Goal: Task Accomplishment & Management: Manage account settings

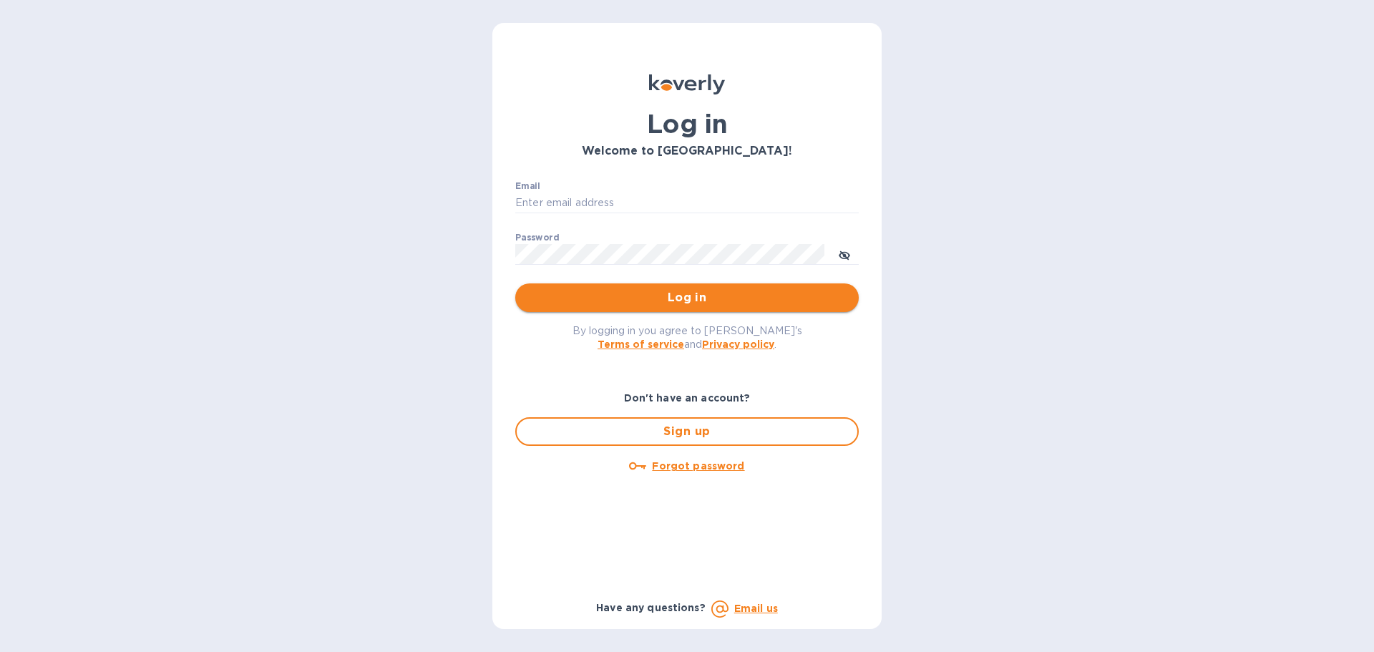
type input "[PERSON_NAME][EMAIL_ADDRESS][DOMAIN_NAME]"
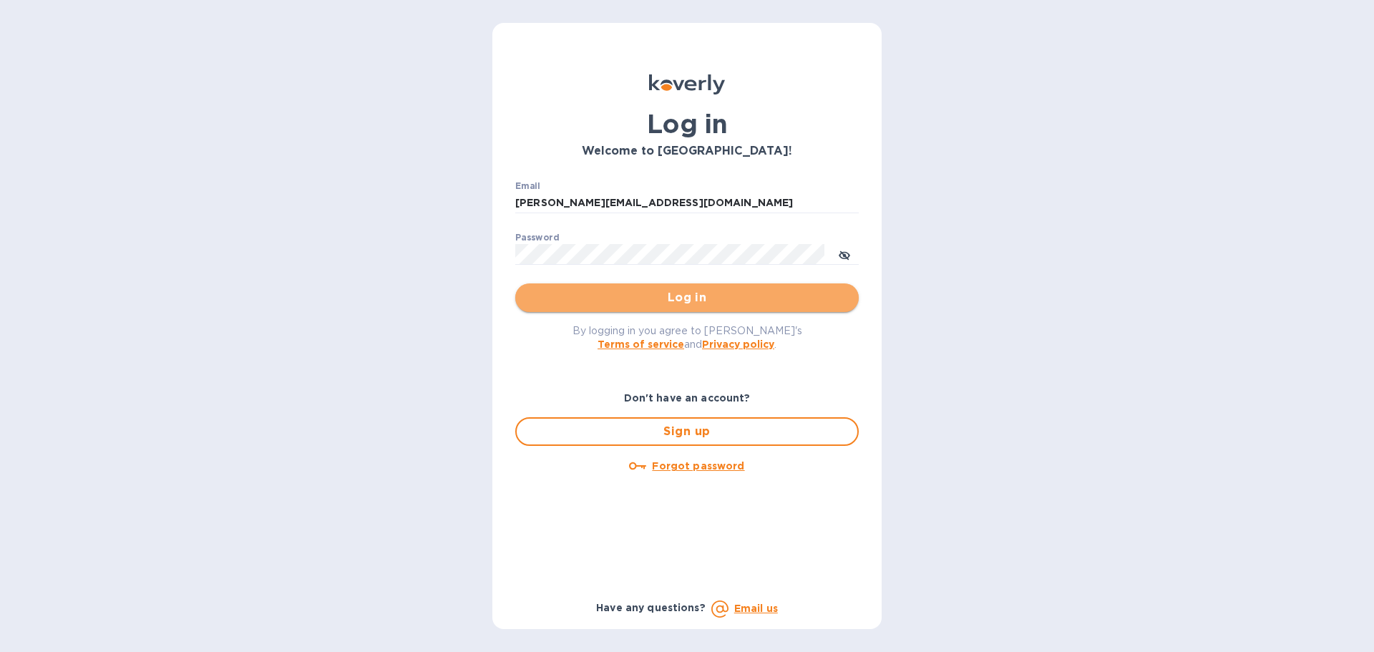
click at [632, 298] on span "Log in" at bounding box center [687, 297] width 321 height 17
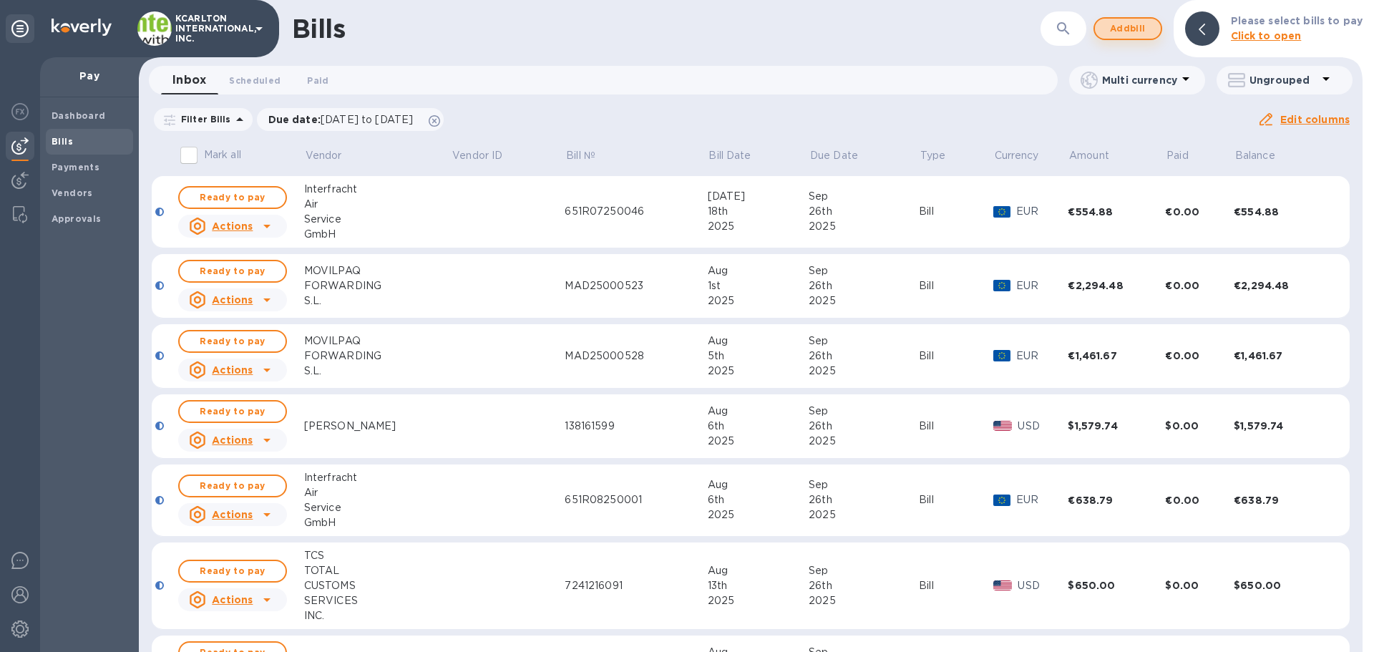
click at [1132, 26] on span "Add bill" at bounding box center [1127, 28] width 43 height 17
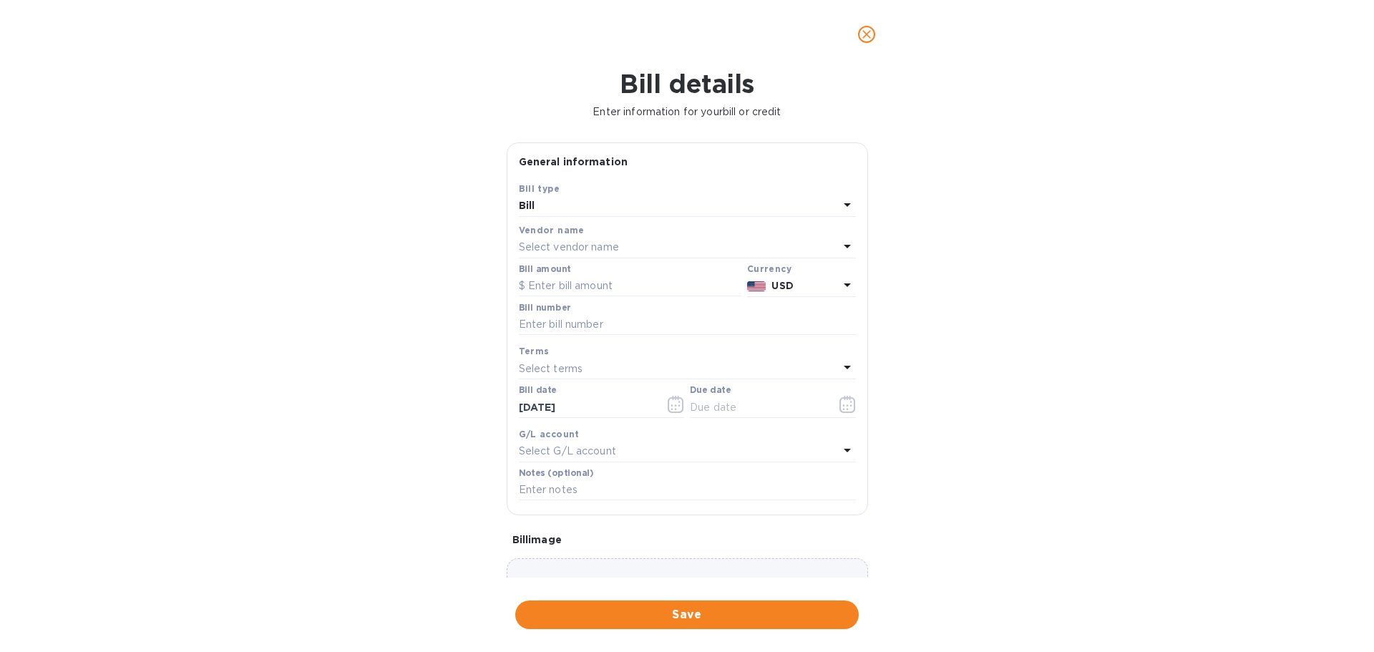
click at [577, 238] on div "Select vendor name" at bounding box center [679, 248] width 320 height 20
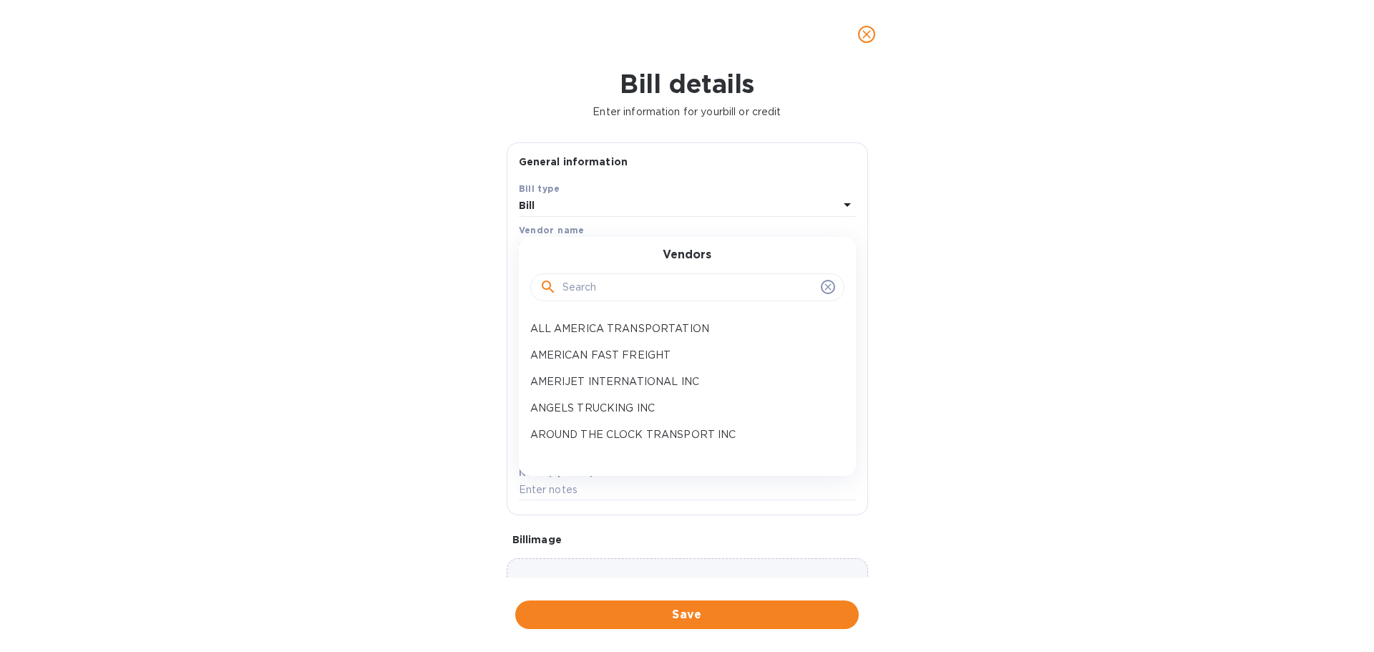
click at [582, 294] on input "text" at bounding box center [688, 287] width 253 height 21
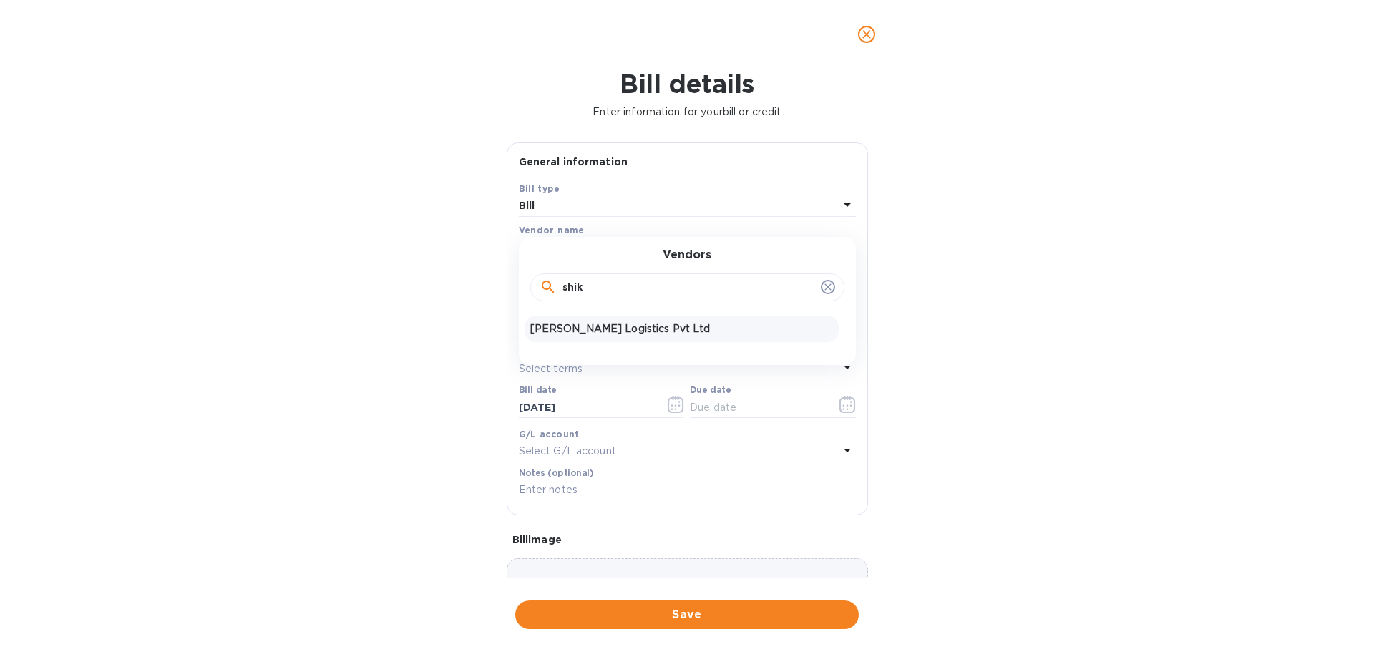
type input "shik"
click at [578, 333] on p "Shikhar Logistics Pvt Ltd" at bounding box center [681, 328] width 303 height 15
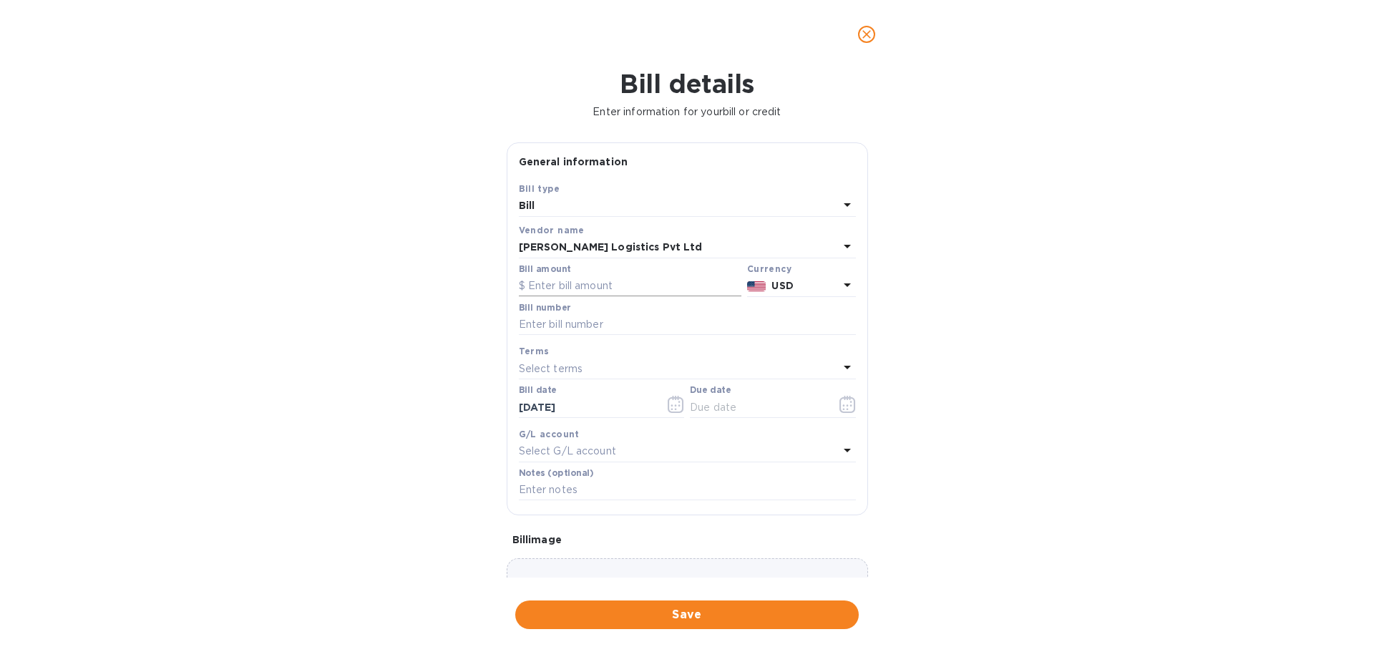
click at [591, 290] on input "text" at bounding box center [630, 285] width 222 height 21
type input "75"
type input "sfpmb25263999"
type input "0_/__/____"
type input "10/25/2025"
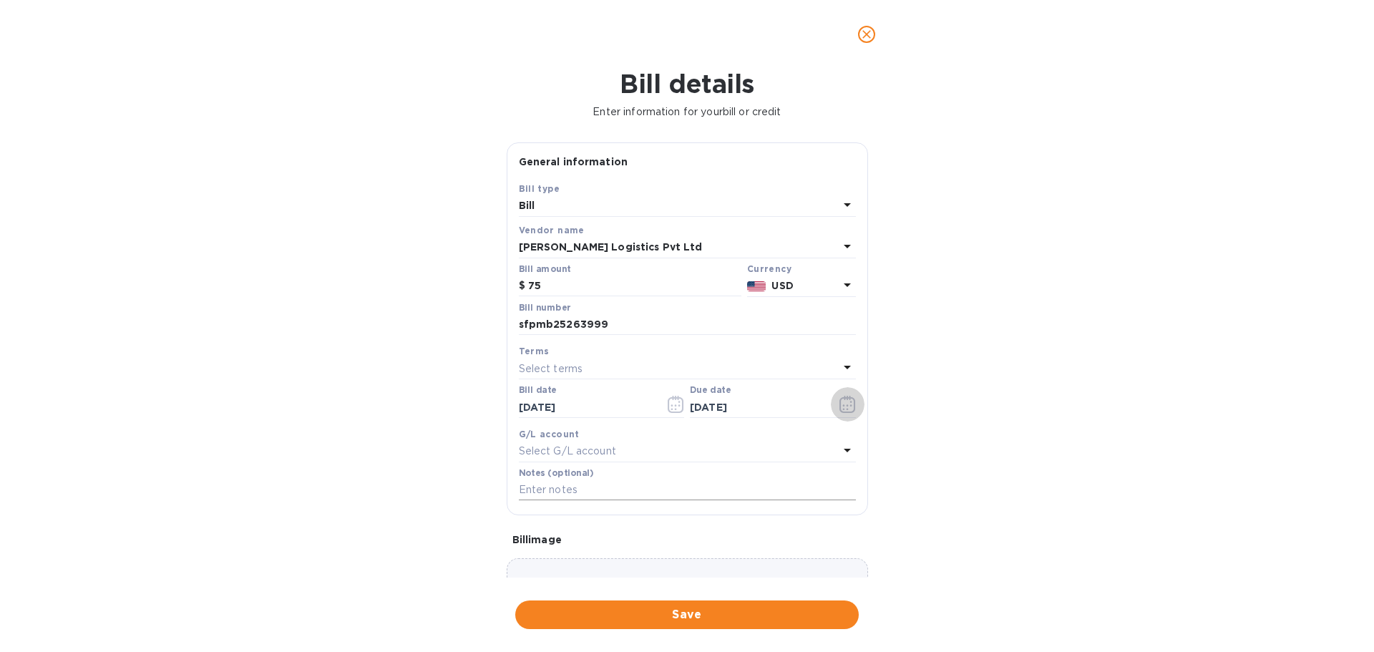
click at [543, 483] on input "text" at bounding box center [687, 489] width 337 height 21
type input "7250739"
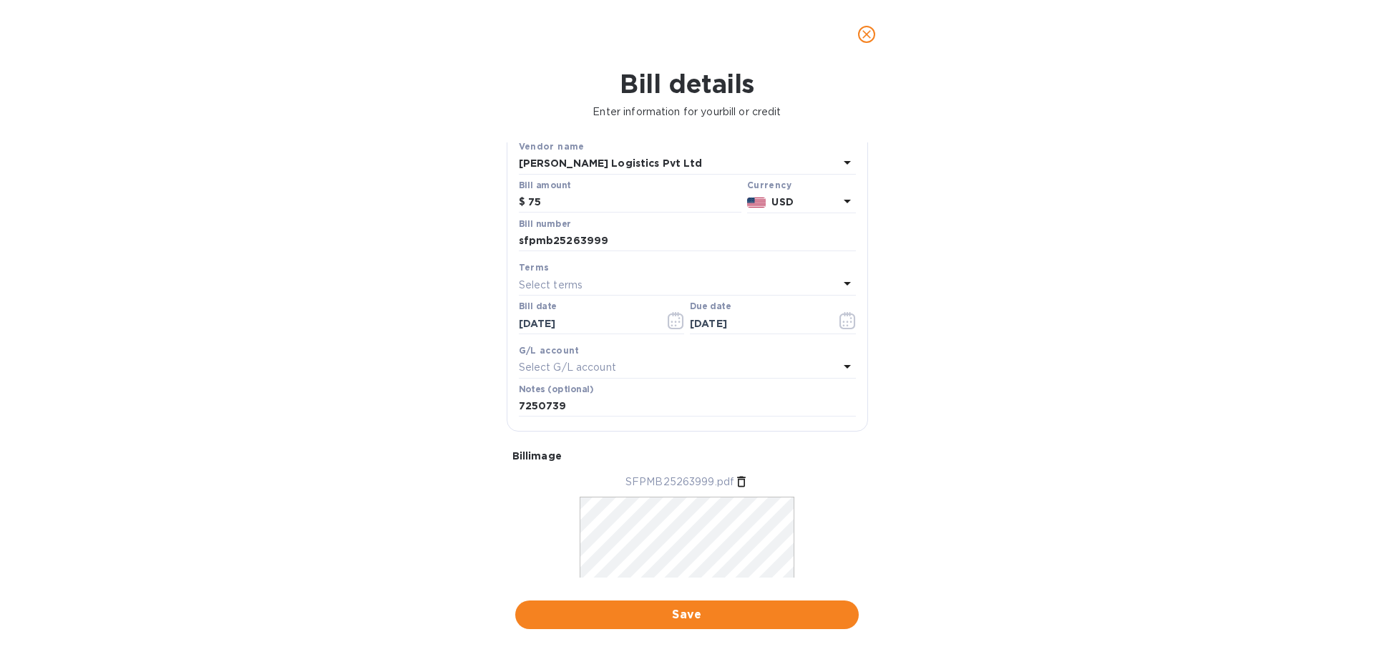
click at [725, 597] on div "Save" at bounding box center [686, 614] width 349 height 34
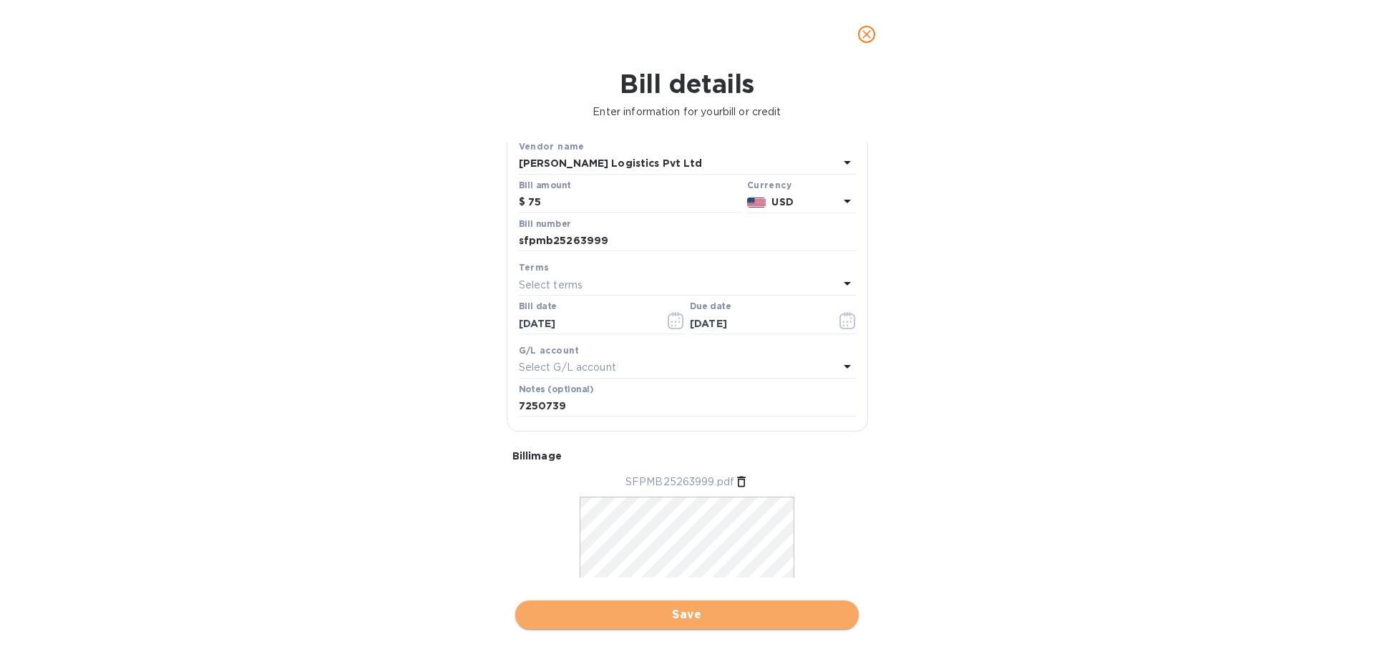
click at [723, 605] on button "Save" at bounding box center [686, 614] width 343 height 29
